Goal: Transaction & Acquisition: Purchase product/service

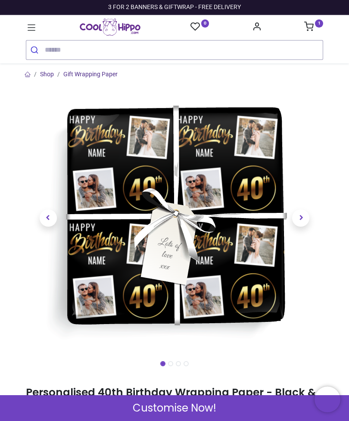
click at [35, 31] on icon at bounding box center [32, 28] width 8 height 6
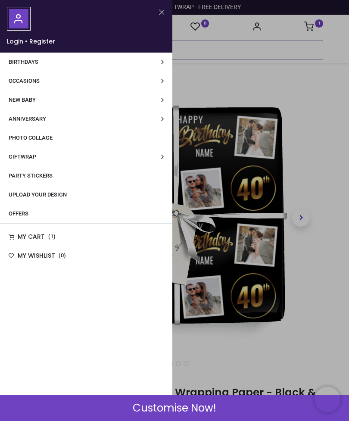
click at [160, 159] on link "Giftwrap" at bounding box center [86, 156] width 172 height 19
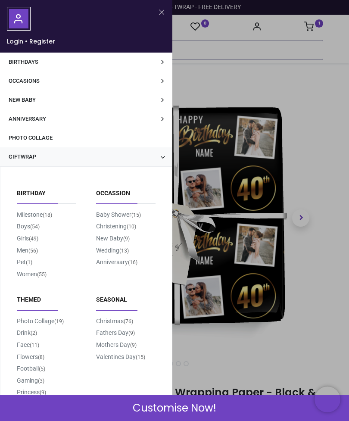
click at [32, 252] on small "(56)" at bounding box center [32, 250] width 9 height 7
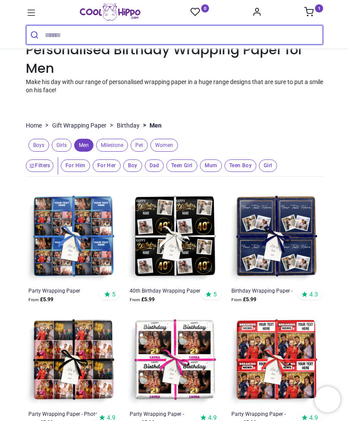
scroll to position [31, 0]
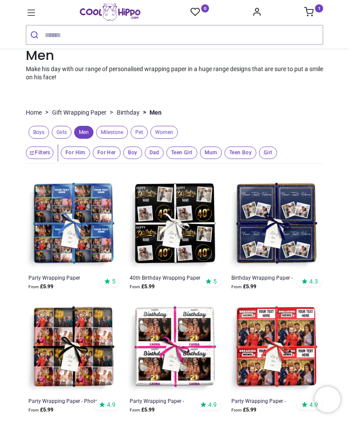
click at [173, 215] on img at bounding box center [174, 224] width 94 height 94
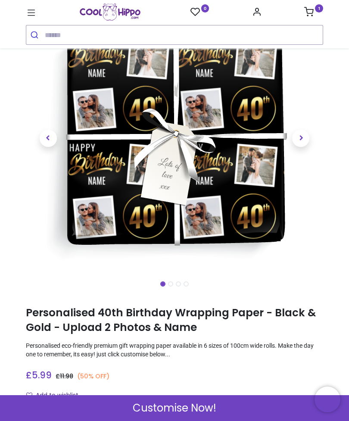
scroll to position [66, 0]
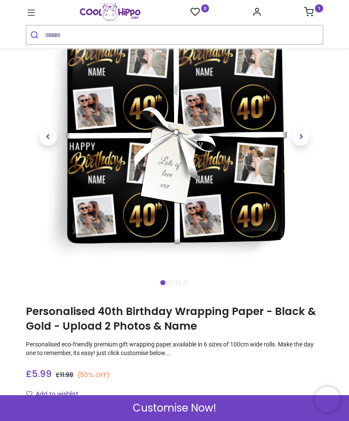
click at [201, 408] on span "Customise Now!" at bounding box center [175, 408] width 84 height 15
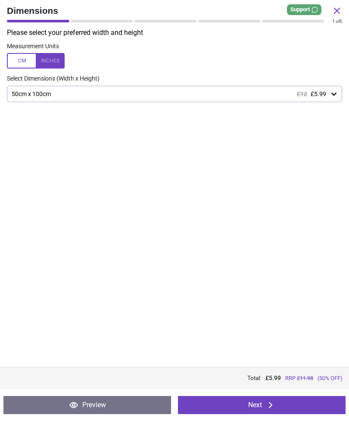
click at [286, 403] on button "Next" at bounding box center [262, 405] width 168 height 18
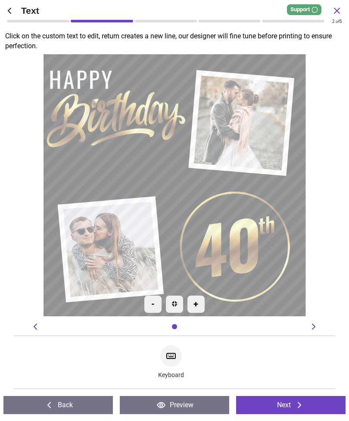
click at [153, 158] on textarea at bounding box center [115, 159] width 103 height 22
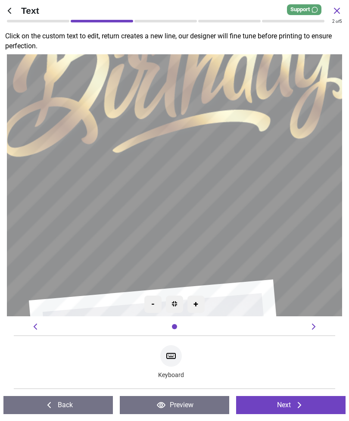
type textarea "*****"
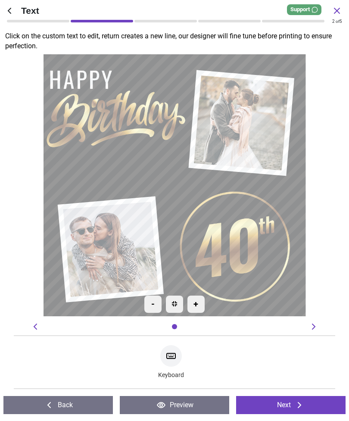
click at [299, 407] on icon at bounding box center [299, 405] width 3 height 6
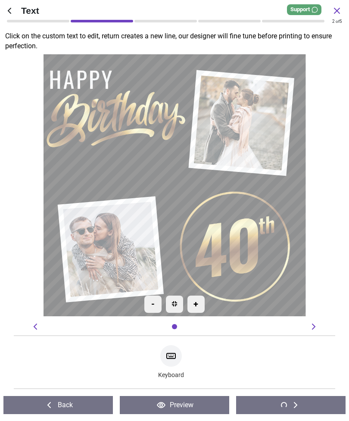
click at [67, 408] on button "Back" at bounding box center [57, 405] width 109 height 18
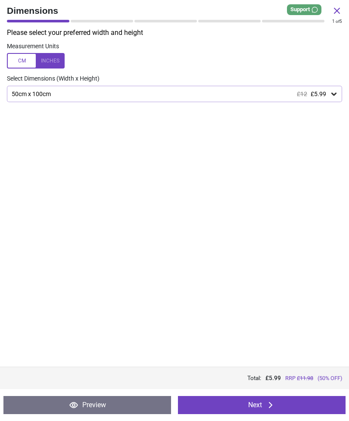
click at [277, 397] on button "Next" at bounding box center [262, 405] width 168 height 18
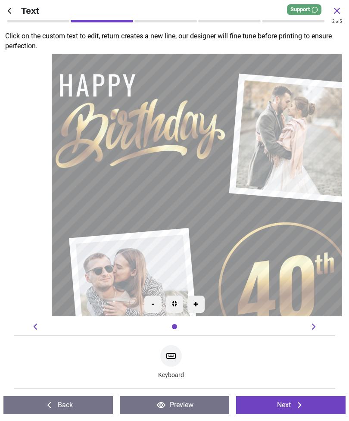
click at [301, 403] on icon at bounding box center [299, 405] width 10 height 10
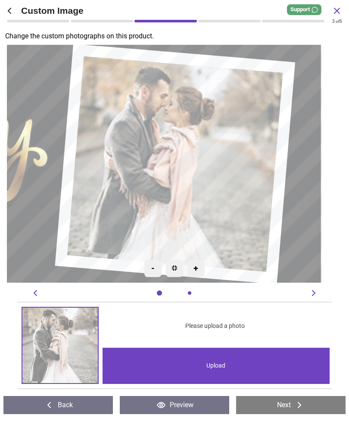
click at [217, 165] on image at bounding box center [174, 163] width 215 height 215
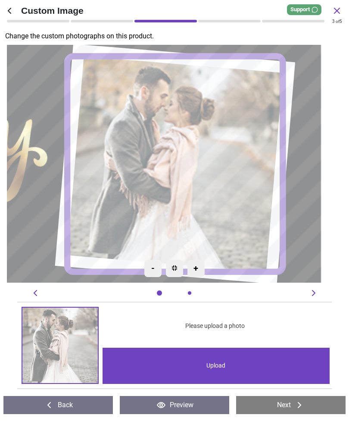
click at [259, 363] on div "Upload" at bounding box center [216, 366] width 227 height 36
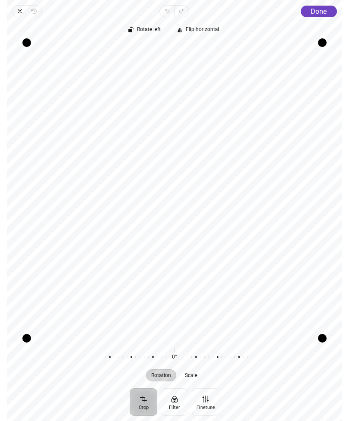
click at [329, 9] on button "Done" at bounding box center [319, 12] width 36 height 12
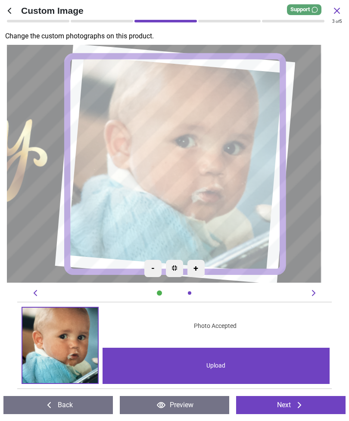
click at [316, 405] on button "Next" at bounding box center [290, 405] width 109 height 18
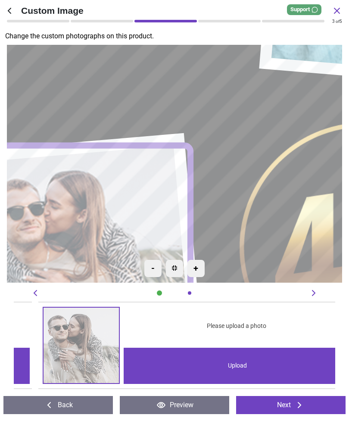
scroll to position [0, 321]
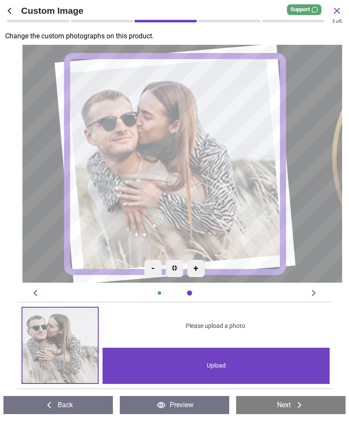
click at [276, 360] on div "Upload" at bounding box center [216, 366] width 227 height 36
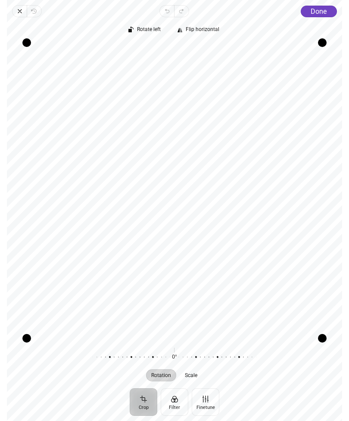
click at [325, 14] on span "Done" at bounding box center [319, 11] width 16 height 8
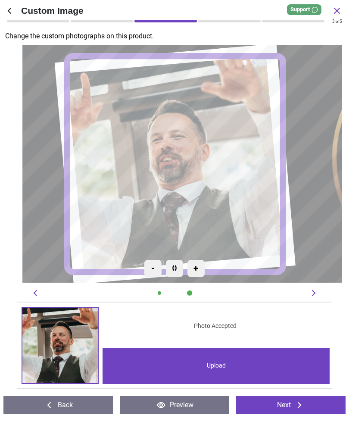
click at [282, 363] on div "Upload" at bounding box center [216, 366] width 227 height 36
click at [285, 402] on button "Next" at bounding box center [290, 405] width 109 height 18
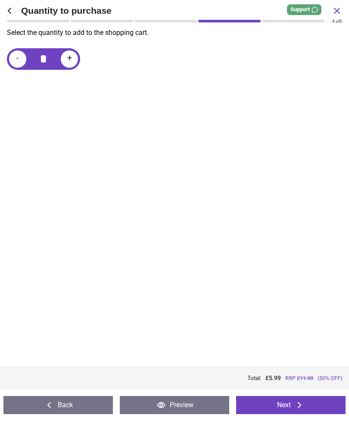
click at [297, 403] on icon at bounding box center [299, 405] width 10 height 10
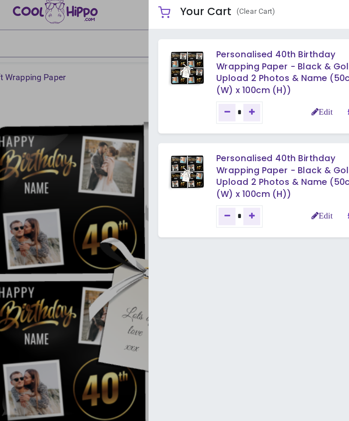
scroll to position [66, 0]
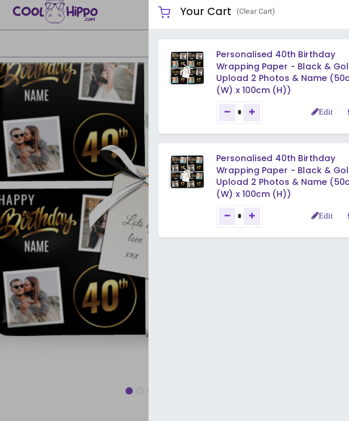
click at [231, 81] on icon "Remove one" at bounding box center [233, 83] width 4 height 5
type input "*"
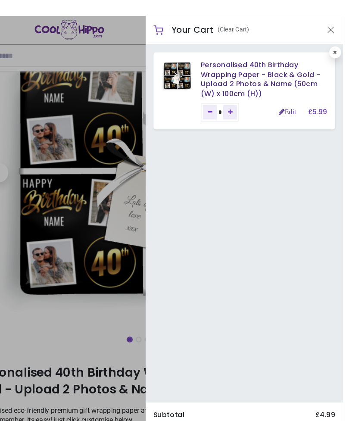
scroll to position [0, 0]
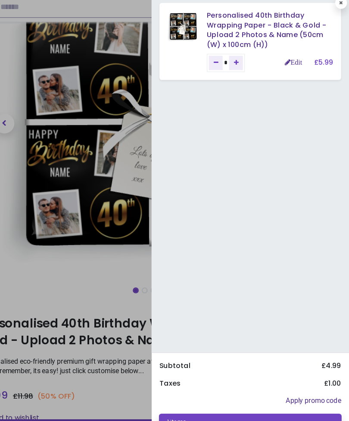
click at [304, 398] on small "Proceed" at bounding box center [319, 402] width 31 height 9
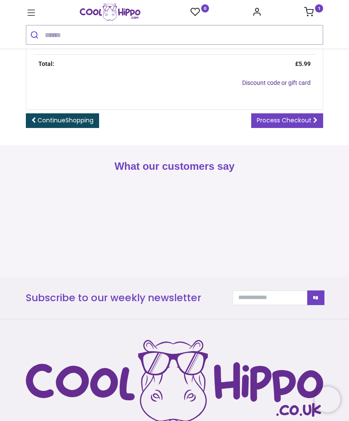
scroll to position [391, 0]
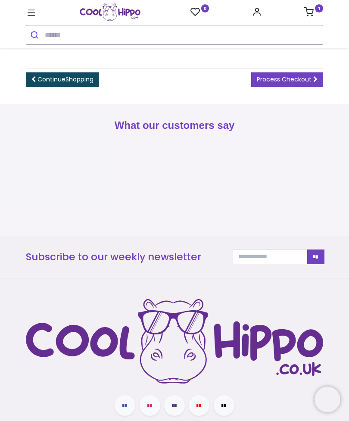
click at [309, 75] on span "Process Checkout" at bounding box center [284, 79] width 55 height 9
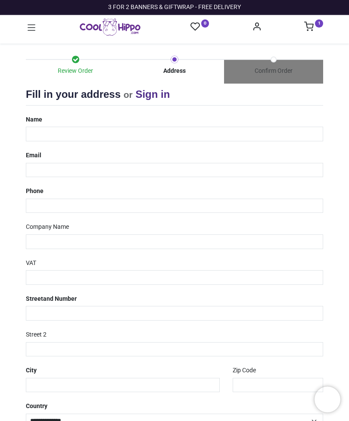
select select "***"
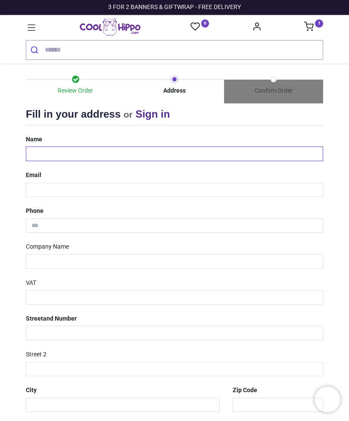
click at [138, 151] on input "text" at bounding box center [174, 153] width 297 height 15
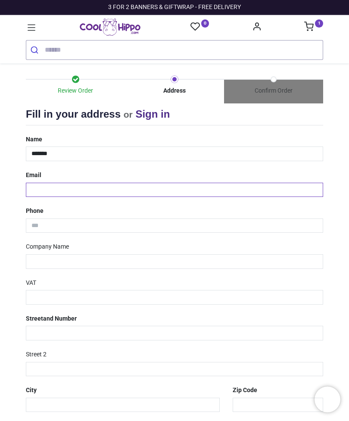
click at [133, 184] on input "email" at bounding box center [174, 190] width 297 height 15
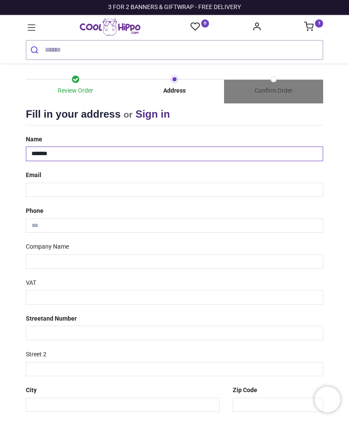
click at [93, 154] on input "*******" at bounding box center [174, 153] width 297 height 15
type input "**********"
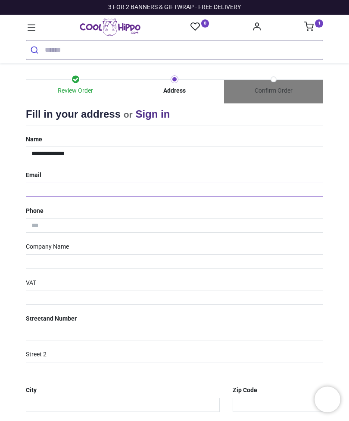
click at [116, 183] on input "email" at bounding box center [174, 190] width 297 height 15
click at [90, 189] on input "email" at bounding box center [174, 190] width 297 height 15
type input "**********"
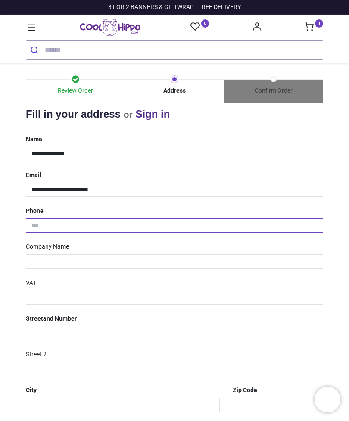
click at [176, 218] on input "tel" at bounding box center [174, 225] width 297 height 15
click at [79, 223] on input "tel" at bounding box center [174, 225] width 297 height 15
click at [59, 229] on input "tel" at bounding box center [174, 225] width 297 height 15
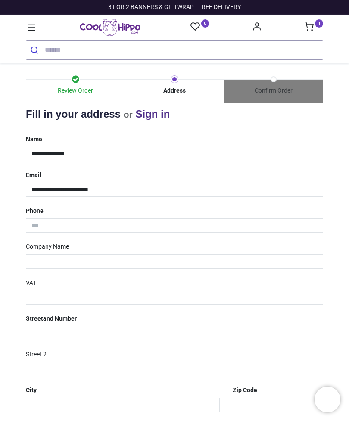
click at [343, 205] on div "Review Order Address Confirm Order Your order: £ 5.99 Product Price 0" at bounding box center [174, 297] width 349 height 469
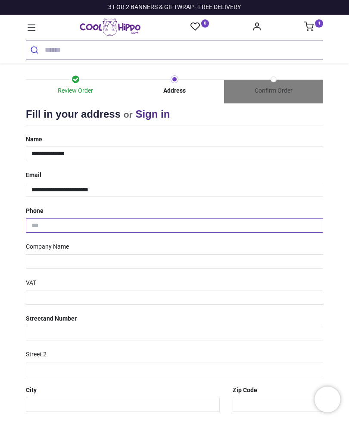
click at [60, 229] on input "tel" at bounding box center [174, 225] width 297 height 15
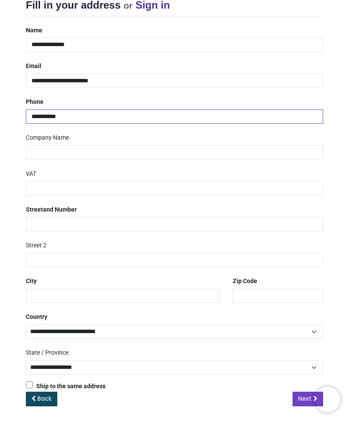
scroll to position [108, 0]
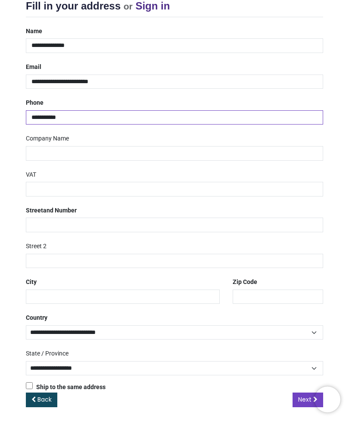
type input "**********"
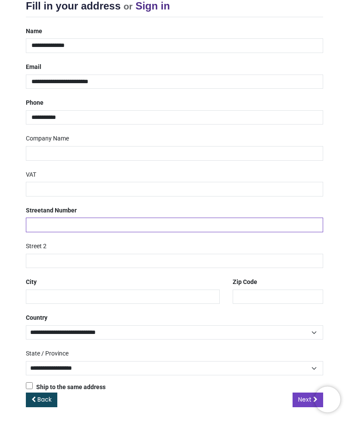
click at [154, 222] on input "text" at bounding box center [174, 225] width 297 height 15
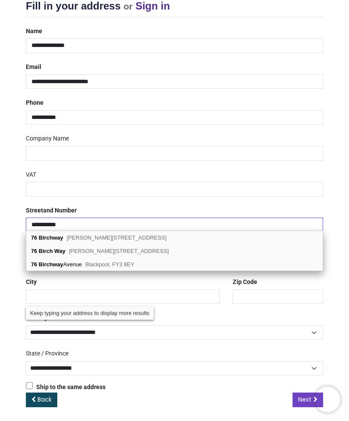
type input "**********"
click at [103, 239] on span "Hayes, UB3 3PB" at bounding box center [117, 237] width 100 height 6
type input "*******"
select select "***"
select select
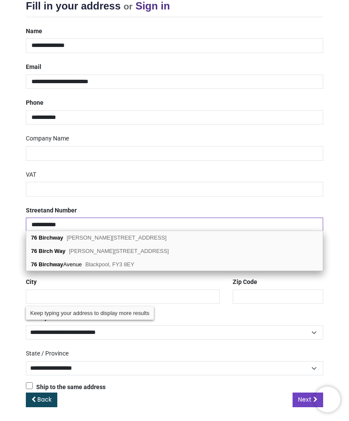
type input "*****"
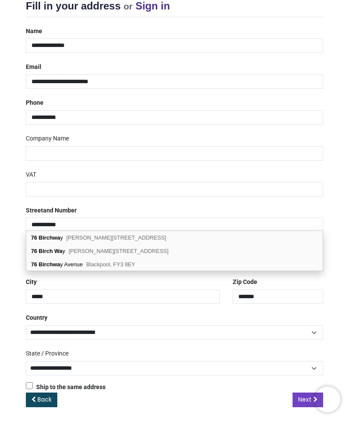
click at [84, 240] on span "Hayes, UB3 3PB" at bounding box center [116, 237] width 100 height 6
select select "***"
select select
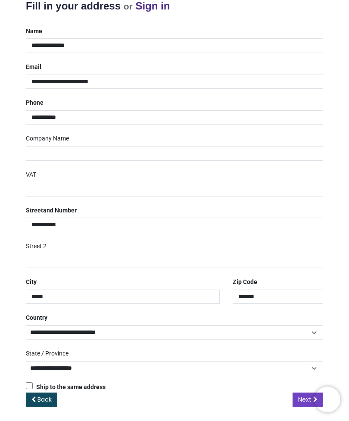
click at [304, 395] on span "Next" at bounding box center [304, 399] width 13 height 9
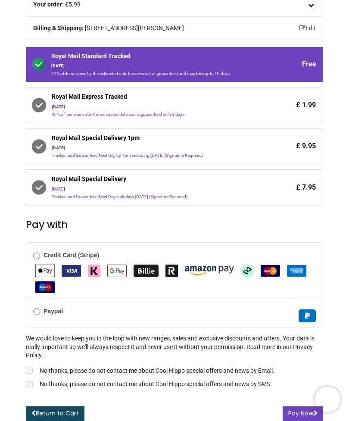
scroll to position [110, 0]
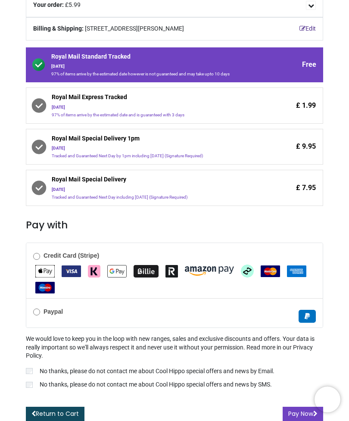
click at [275, 271] on img "MasterCard" at bounding box center [270, 271] width 19 height 12
click at [299, 411] on button "Pay Now" at bounding box center [303, 414] width 40 height 15
